Goal: Information Seeking & Learning: Learn about a topic

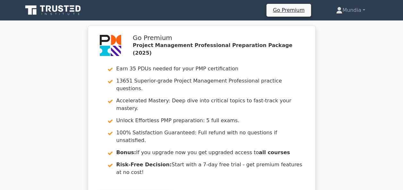
click at [336, 129] on div "Go Premium Project Management Professional Preparation Package (2025) Earn 35 P…" at bounding box center [201, 124] width 403 height 196
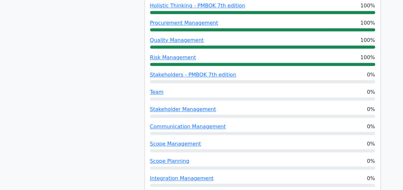
scroll to position [410, 0]
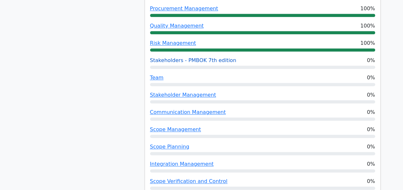
click at [197, 57] on link "Stakeholders - PMBOK 7th edition" at bounding box center [193, 60] width 86 height 6
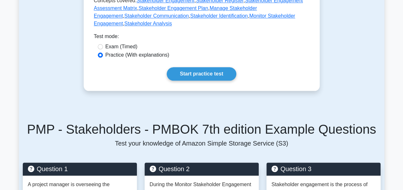
scroll to position [308, 0]
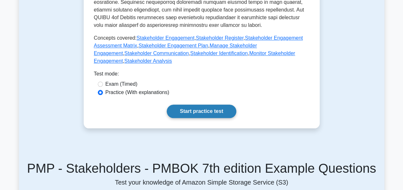
click at [203, 105] on link "Start practice test" at bounding box center [202, 111] width 70 height 13
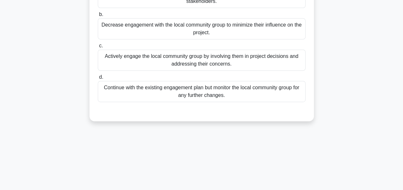
scroll to position [128, 0]
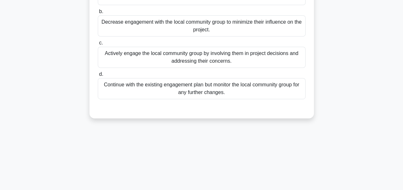
click at [205, 58] on div "Actively engage the local community group by involving them in project decision…" at bounding box center [202, 57] width 208 height 21
click at [98, 45] on input "c. Actively engage the local community group by involving them in project decis…" at bounding box center [98, 43] width 0 height 4
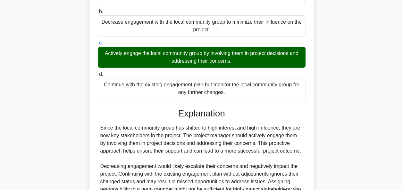
click at [98, 72] on input "d. Continue with the existing engagement plan but monitor the local community g…" at bounding box center [98, 74] width 0 height 4
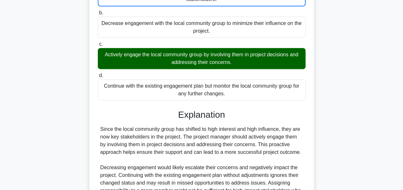
click at [98, 11] on input "b. Decrease engagement with the local community group to minimize their influen…" at bounding box center [98, 13] width 0 height 4
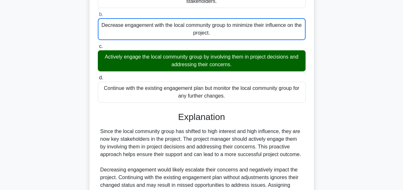
click at [98, 45] on input "c. Actively engage the local community group by involving them in project decis…" at bounding box center [98, 47] width 0 height 4
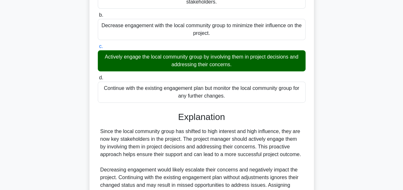
click at [98, 76] on input "d. Continue with the existing engagement plan but monitor the local community g…" at bounding box center [98, 78] width 0 height 4
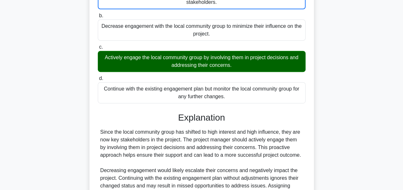
click at [98, 14] on input "b. Decrease engagement with the local community group to minimize their influen…" at bounding box center [98, 16] width 0 height 4
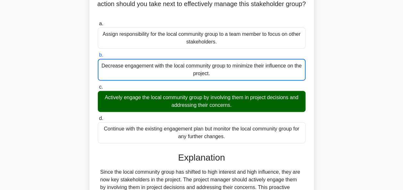
click at [98, 85] on input "c. Actively engage the local community group by involving them in project decis…" at bounding box center [98, 87] width 0 height 4
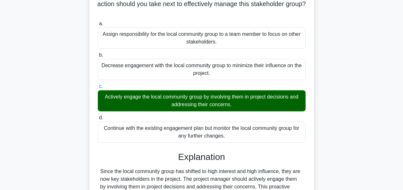
click at [98, 116] on input "d. Continue with the existing engagement plan but monitor the local community g…" at bounding box center [98, 118] width 0 height 4
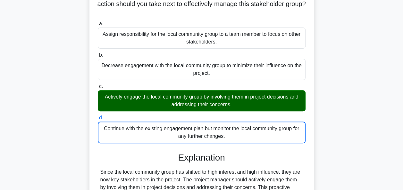
click at [98, 22] on input "a. Assign responsibility for the local community group to a team member to focu…" at bounding box center [98, 24] width 0 height 4
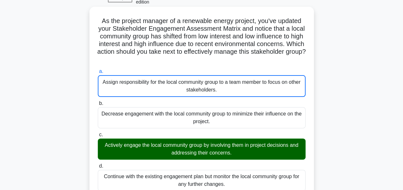
click at [98, 102] on input "b. Decrease engagement with the local community group to minimize their influen…" at bounding box center [98, 104] width 0 height 4
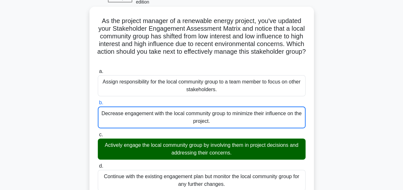
click at [98, 133] on input "c. Actively engage the local community group by involving them in project decis…" at bounding box center [98, 135] width 0 height 4
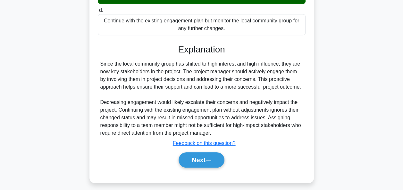
scroll to position [196, 0]
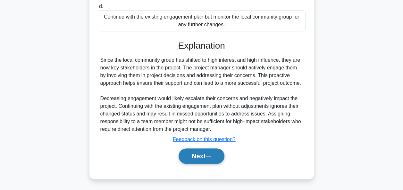
click at [203, 162] on button "Next" at bounding box center [201, 156] width 46 height 15
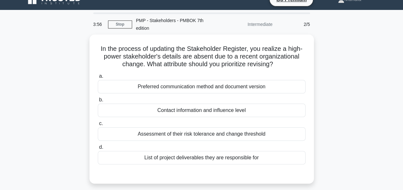
scroll to position [0, 0]
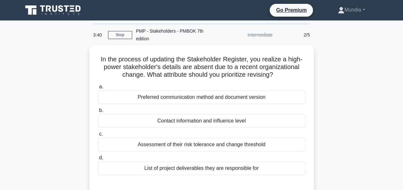
click at [334, 97] on div "In the process of updating the Stakeholder Register, you realize a high-power s…" at bounding box center [201, 123] width 365 height 157
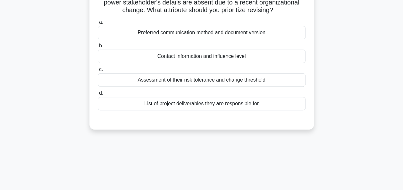
scroll to position [64, 0]
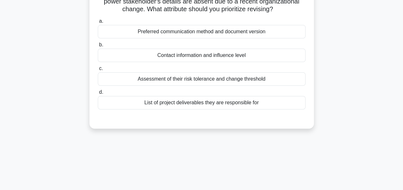
click at [213, 57] on div "Contact information and influence level" at bounding box center [202, 55] width 208 height 13
click at [98, 47] on input "b. Contact information and influence level" at bounding box center [98, 45] width 0 height 4
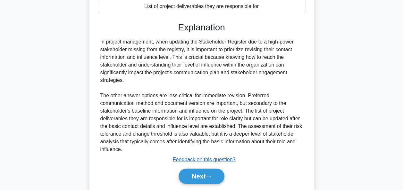
scroll to position [181, 0]
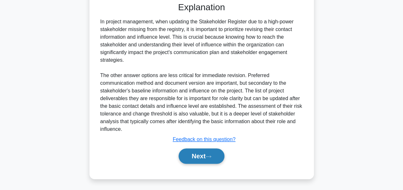
click at [198, 158] on button "Next" at bounding box center [201, 156] width 46 height 15
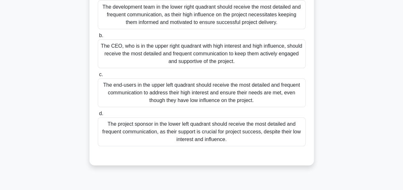
scroll to position [130, 0]
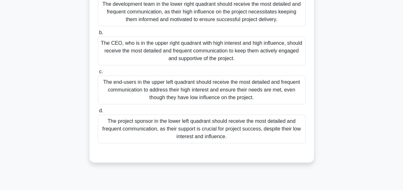
click at [190, 50] on div "The CEO, who is in the upper right quadrant with high interest and high influen…" at bounding box center [202, 51] width 208 height 29
click at [98, 35] on input "b. The CEO, who is in the upper right quadrant with high interest and high infl…" at bounding box center [98, 33] width 0 height 4
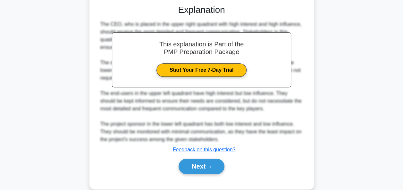
scroll to position [288, 0]
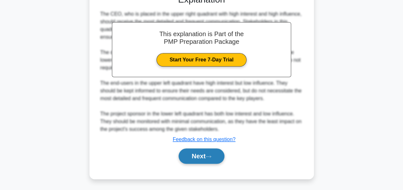
click at [201, 157] on button "Next" at bounding box center [201, 156] width 46 height 15
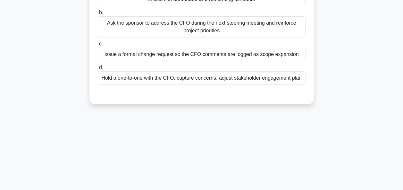
scroll to position [130, 0]
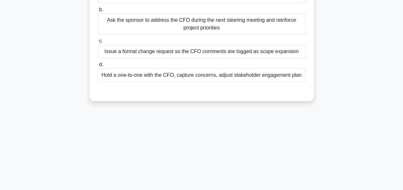
click at [217, 75] on div "Hold a one-to-one with the CFO, capture concerns, adjust stakeholder engagement…" at bounding box center [202, 75] width 208 height 13
click at [98, 67] on input "d. Hold a one-to-one with the CFO, capture concerns, adjust stakeholder engagem…" at bounding box center [98, 65] width 0 height 4
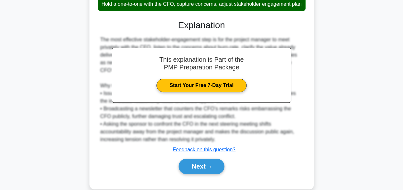
scroll to position [219, 0]
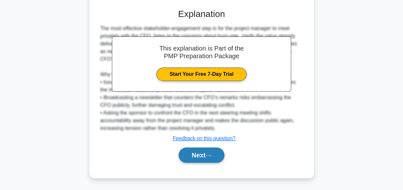
click at [195, 162] on button "Next" at bounding box center [201, 155] width 46 height 15
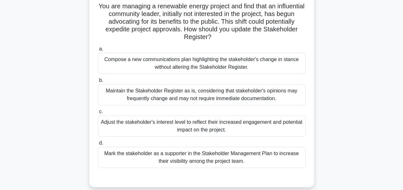
scroll to position [40, 0]
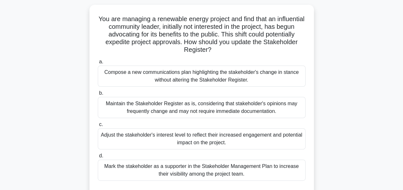
click at [350, 60] on div "You are managing a renewable energy project and find that an influential commun…" at bounding box center [201, 106] width 365 height 203
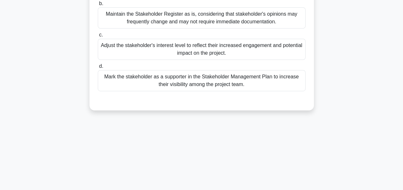
scroll to position [143, 0]
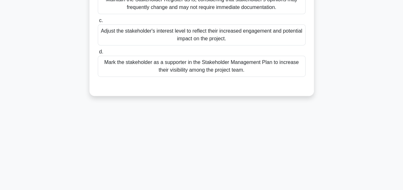
click at [226, 34] on div "Adjust the stakeholder's interest level to reflect their increased engagement a…" at bounding box center [202, 34] width 208 height 21
click at [98, 23] on input "c. Adjust the stakeholder's interest level to reflect their increased engagemen…" at bounding box center [98, 21] width 0 height 4
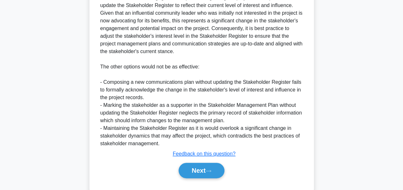
scroll to position [288, 0]
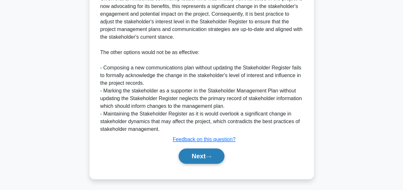
click at [192, 160] on button "Next" at bounding box center [201, 156] width 46 height 15
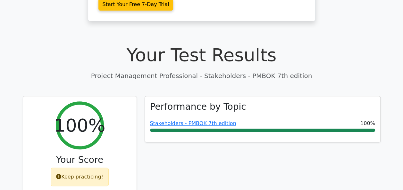
scroll to position [192, 0]
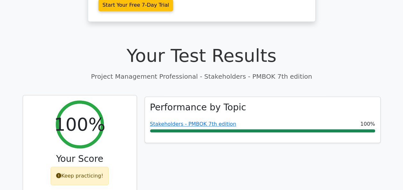
click at [77, 118] on div "100% Your Score Keep practicing!" at bounding box center [79, 145] width 113 height 101
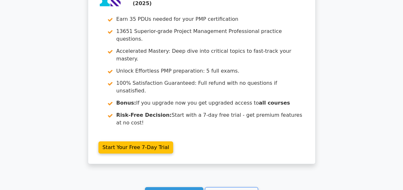
scroll to position [1013, 0]
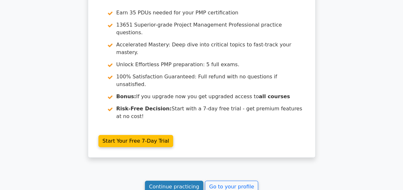
click at [188, 181] on link "Continue practicing" at bounding box center [174, 187] width 59 height 12
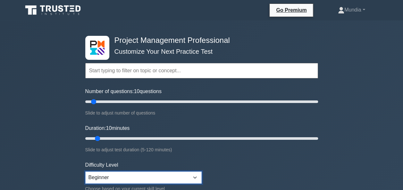
click at [194, 175] on select "Beginner Intermediate Expert" at bounding box center [143, 178] width 116 height 12
select select "expert"
click at [85, 172] on select "Beginner Intermediate Expert" at bounding box center [143, 178] width 116 height 12
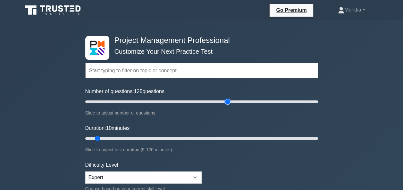
click at [229, 103] on input "Number of questions: 125 questions" at bounding box center [201, 102] width 233 height 8
type input "200"
click at [315, 102] on input "Number of questions: 200 questions" at bounding box center [201, 102] width 233 height 8
type input "120"
click at [316, 138] on input "Duration: 120 minutes" at bounding box center [201, 139] width 233 height 8
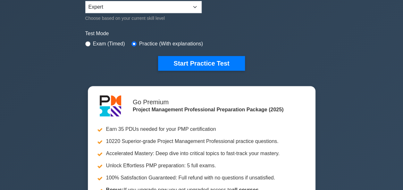
scroll to position [184, 0]
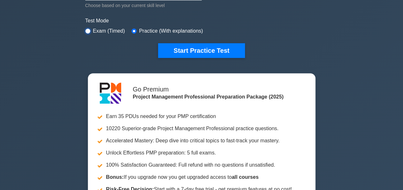
click at [90, 29] on input "radio" at bounding box center [87, 31] width 5 height 5
radio input "true"
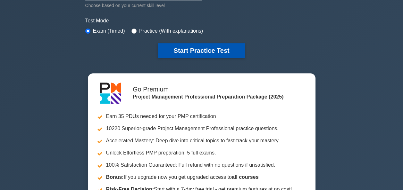
click at [197, 52] on button "Start Practice Test" at bounding box center [201, 50] width 87 height 15
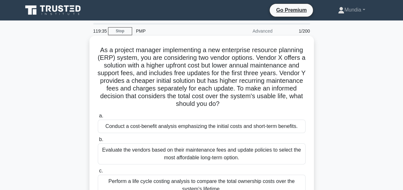
click at [191, 88] on h5 "As a project manager implementing a new enterprise resource planning (ERP) syst…" at bounding box center [201, 77] width 209 height 62
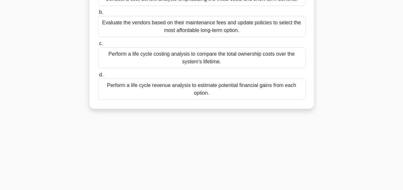
scroll to position [128, 0]
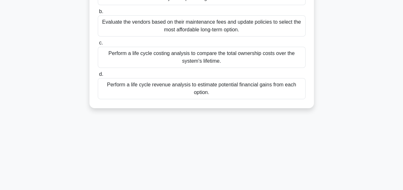
click at [224, 57] on div "Perform a life cycle costing analysis to compare the total ownership costs over…" at bounding box center [202, 57] width 208 height 21
click at [98, 45] on input "c. Perform a life cycle costing analysis to compare the total ownership costs o…" at bounding box center [98, 43] width 0 height 4
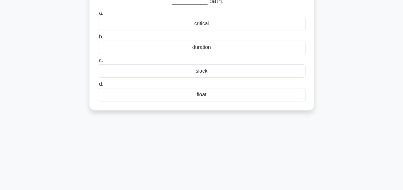
scroll to position [0, 0]
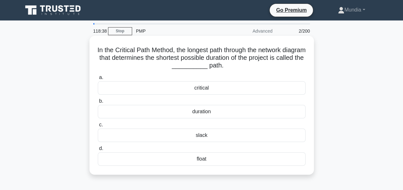
click at [199, 89] on div "critical" at bounding box center [202, 87] width 208 height 13
click at [98, 80] on input "a. critical" at bounding box center [98, 78] width 0 height 4
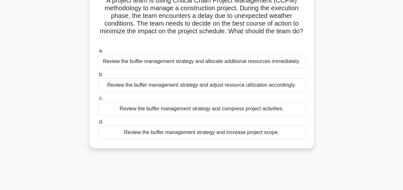
scroll to position [38, 0]
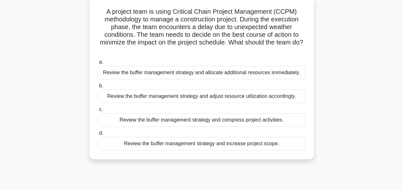
click at [224, 98] on div "Review the buffer management strategy and adjust resource utilization according…" at bounding box center [202, 96] width 208 height 13
click at [98, 88] on input "b. Review the buffer management strategy and adjust resource utilization accord…" at bounding box center [98, 86] width 0 height 4
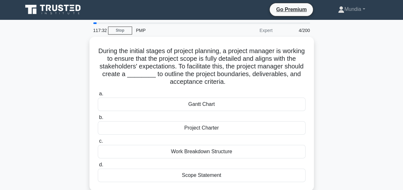
scroll to position [0, 0]
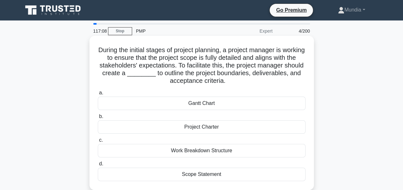
click at [204, 126] on div "Project Charter" at bounding box center [202, 126] width 208 height 13
click at [98, 119] on input "b. Project Charter" at bounding box center [98, 117] width 0 height 4
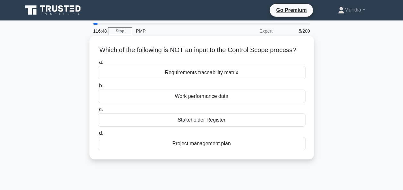
click at [197, 127] on div "Stakeholder Register" at bounding box center [202, 119] width 208 height 13
click at [98, 112] on input "c. Stakeholder Register" at bounding box center [98, 110] width 0 height 4
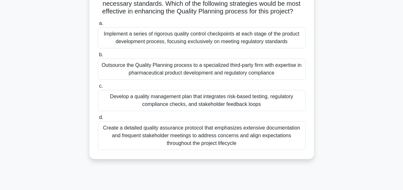
scroll to position [103, 0]
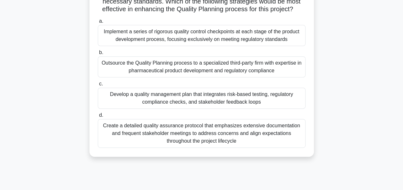
click at [207, 104] on div "Develop a quality management plan that integrates risk-based testing, regulator…" at bounding box center [202, 98] width 208 height 21
click at [98, 86] on input "c. Develop a quality management plan that integrates risk-based testing, regula…" at bounding box center [98, 84] width 0 height 4
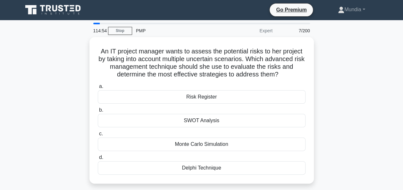
scroll to position [0, 0]
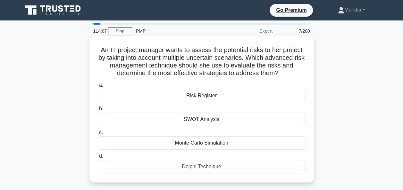
click at [207, 142] on div "Monte Carlo Simulation" at bounding box center [202, 143] width 208 height 13
click at [98, 135] on input "c. Monte Carlo Simulation" at bounding box center [98, 133] width 0 height 4
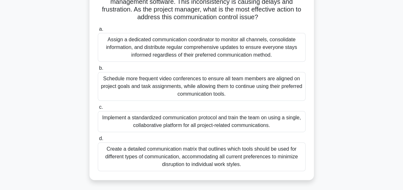
scroll to position [103, 0]
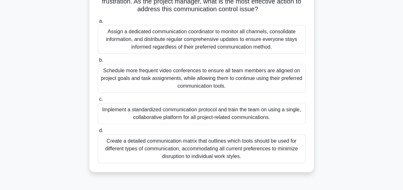
click at [209, 78] on div "Schedule more frequent video conferences to ensure all team members are aligned…" at bounding box center [202, 78] width 208 height 29
click at [98, 62] on input "b. Schedule more frequent video conferences to ensure all team members are alig…" at bounding box center [98, 60] width 0 height 4
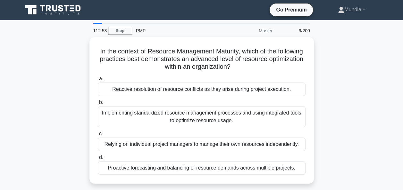
scroll to position [0, 0]
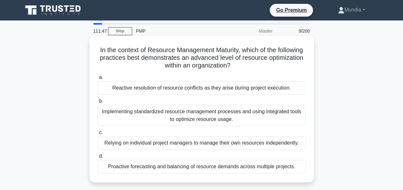
click at [151, 144] on div "Relying on individual project managers to manage their own resources independen…" at bounding box center [202, 143] width 208 height 13
click at [98, 135] on input "c. Relying on individual project managers to manage their own resources indepen…" at bounding box center [98, 133] width 0 height 4
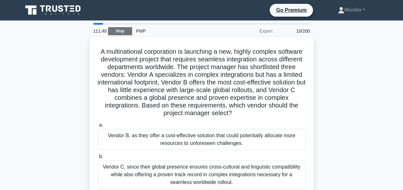
click at [120, 31] on link "Stop" at bounding box center [120, 31] width 24 height 8
